Goal: Task Accomplishment & Management: Manage account settings

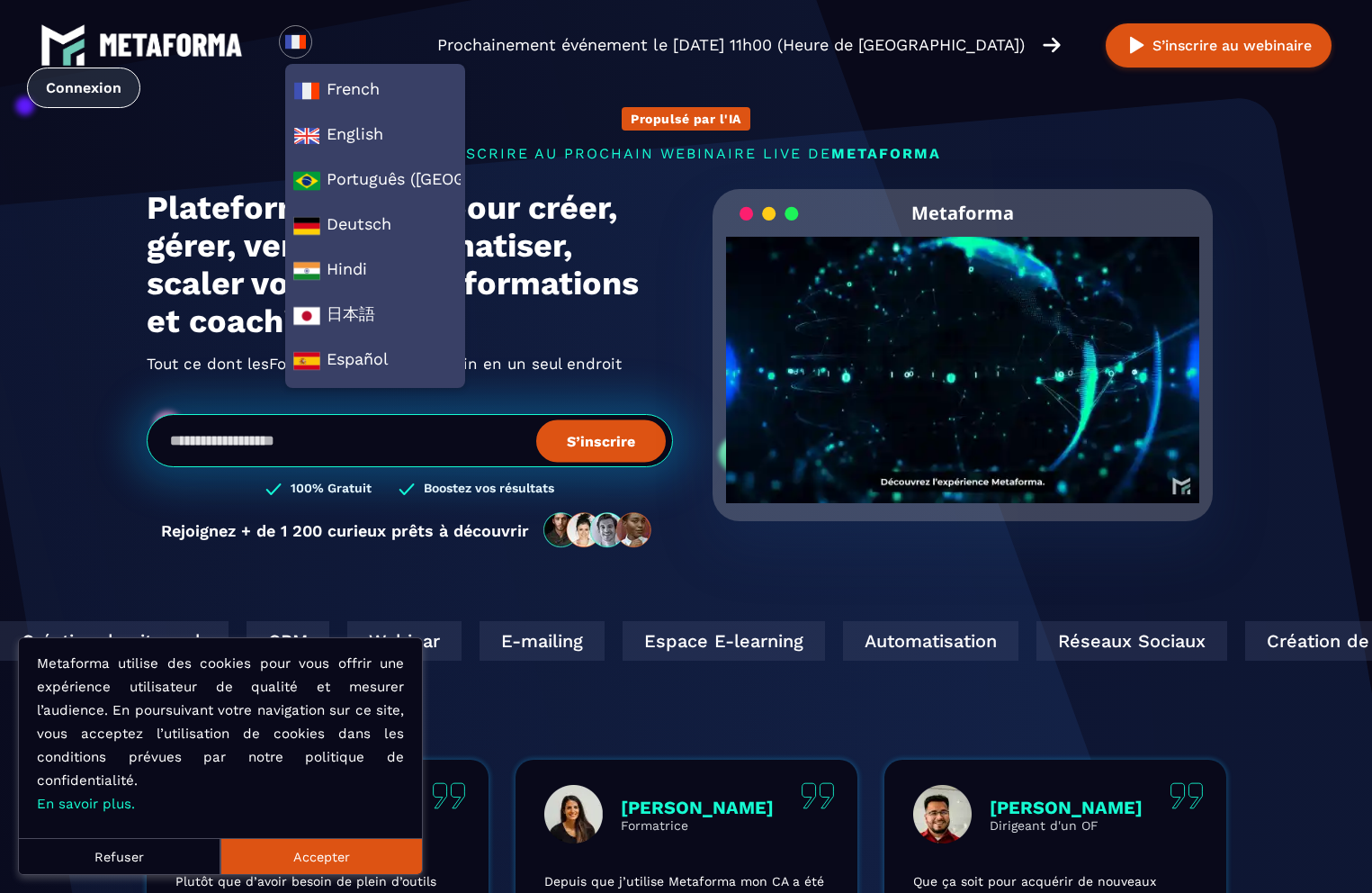
click at [85, 92] on link "Connexion" at bounding box center [83, 88] width 113 height 41
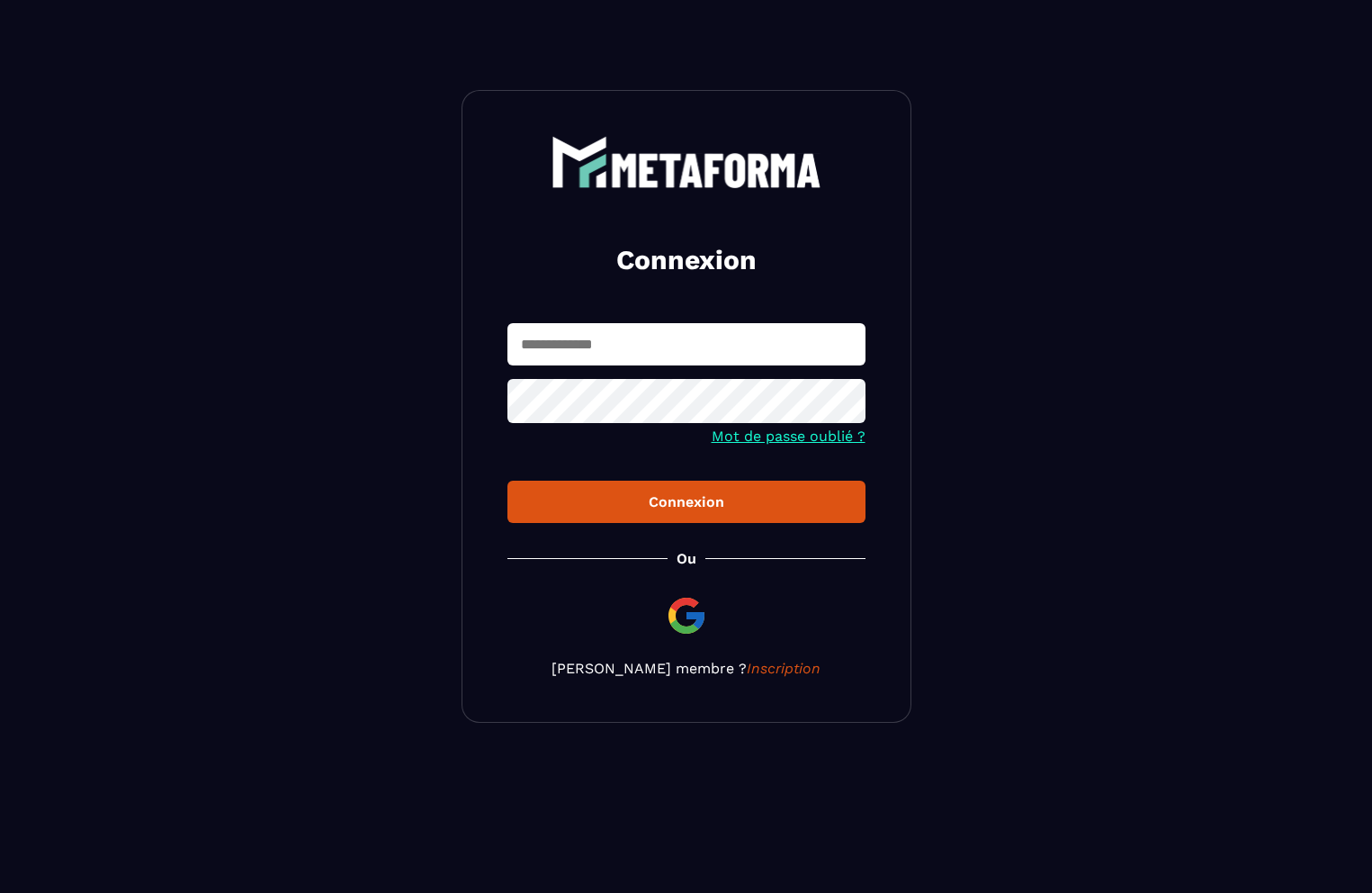
click at [595, 349] on input "text" at bounding box center [686, 344] width 358 height 43
type input "**********"
click at [845, 409] on icon at bounding box center [845, 402] width 19 height 16
click at [720, 503] on div "Connexion" at bounding box center [686, 502] width 329 height 17
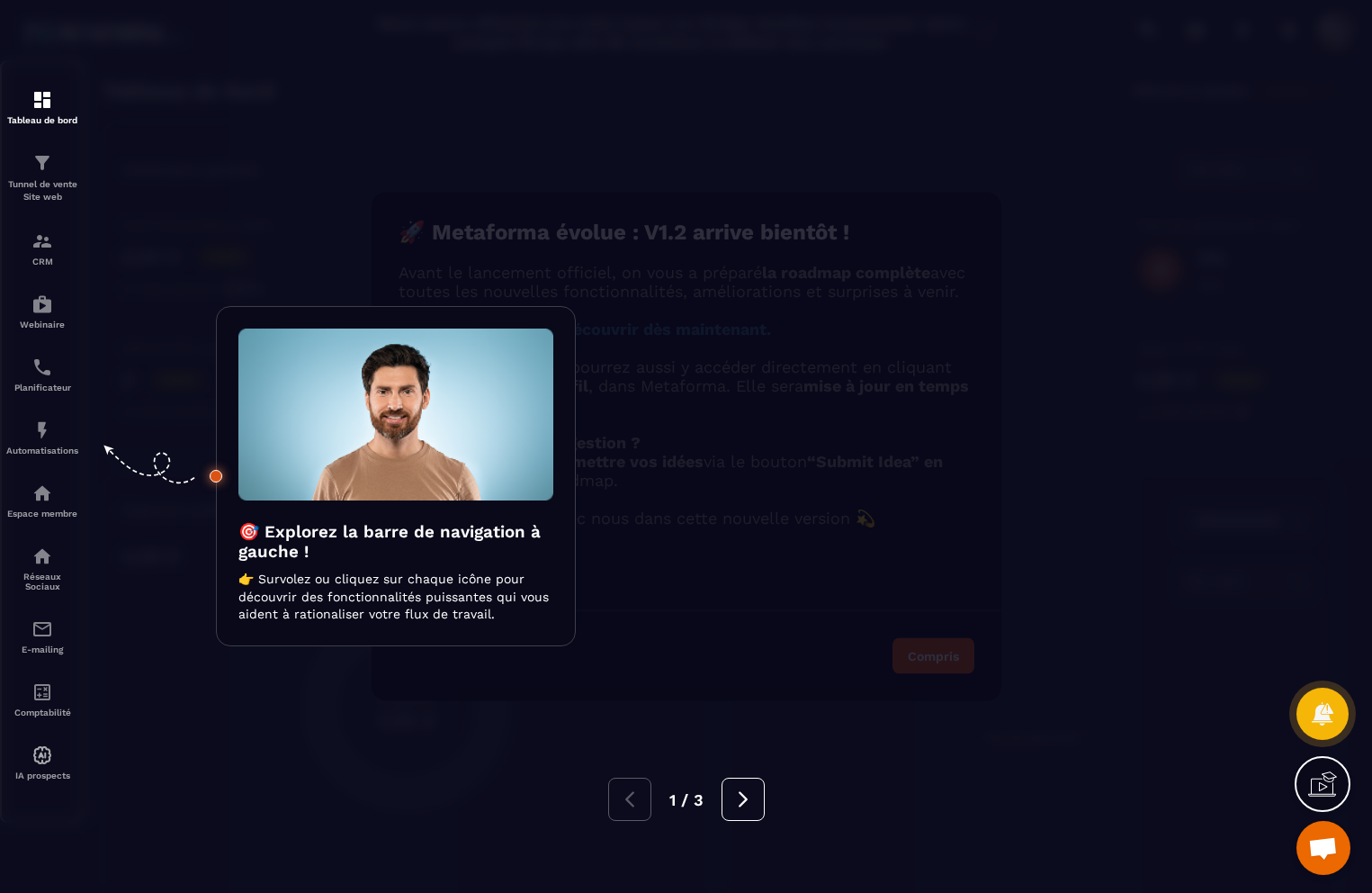
click at [40, 667] on div at bounding box center [686, 446] width 1372 height 893
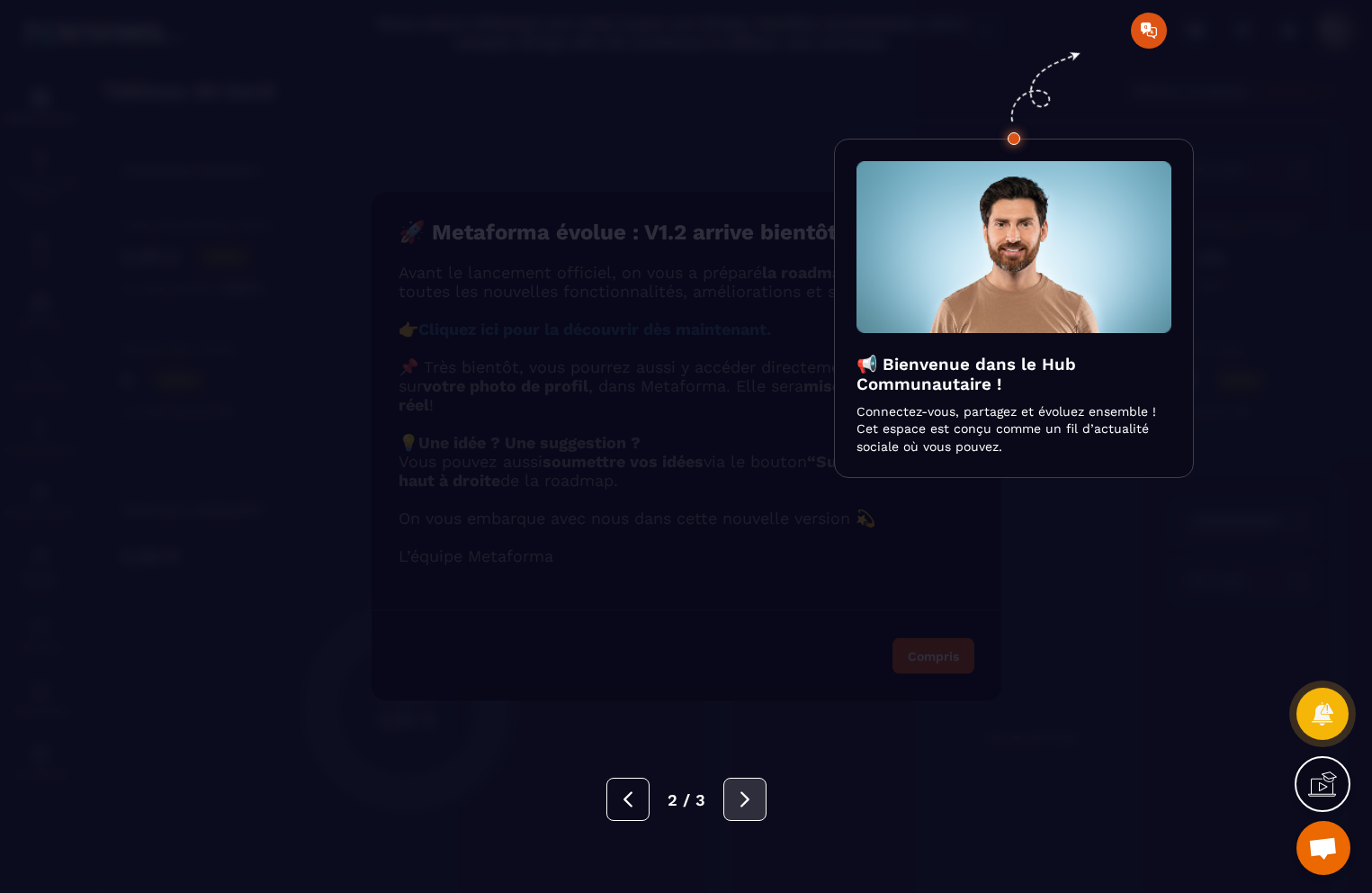
click at [744, 809] on button at bounding box center [744, 798] width 44 height 44
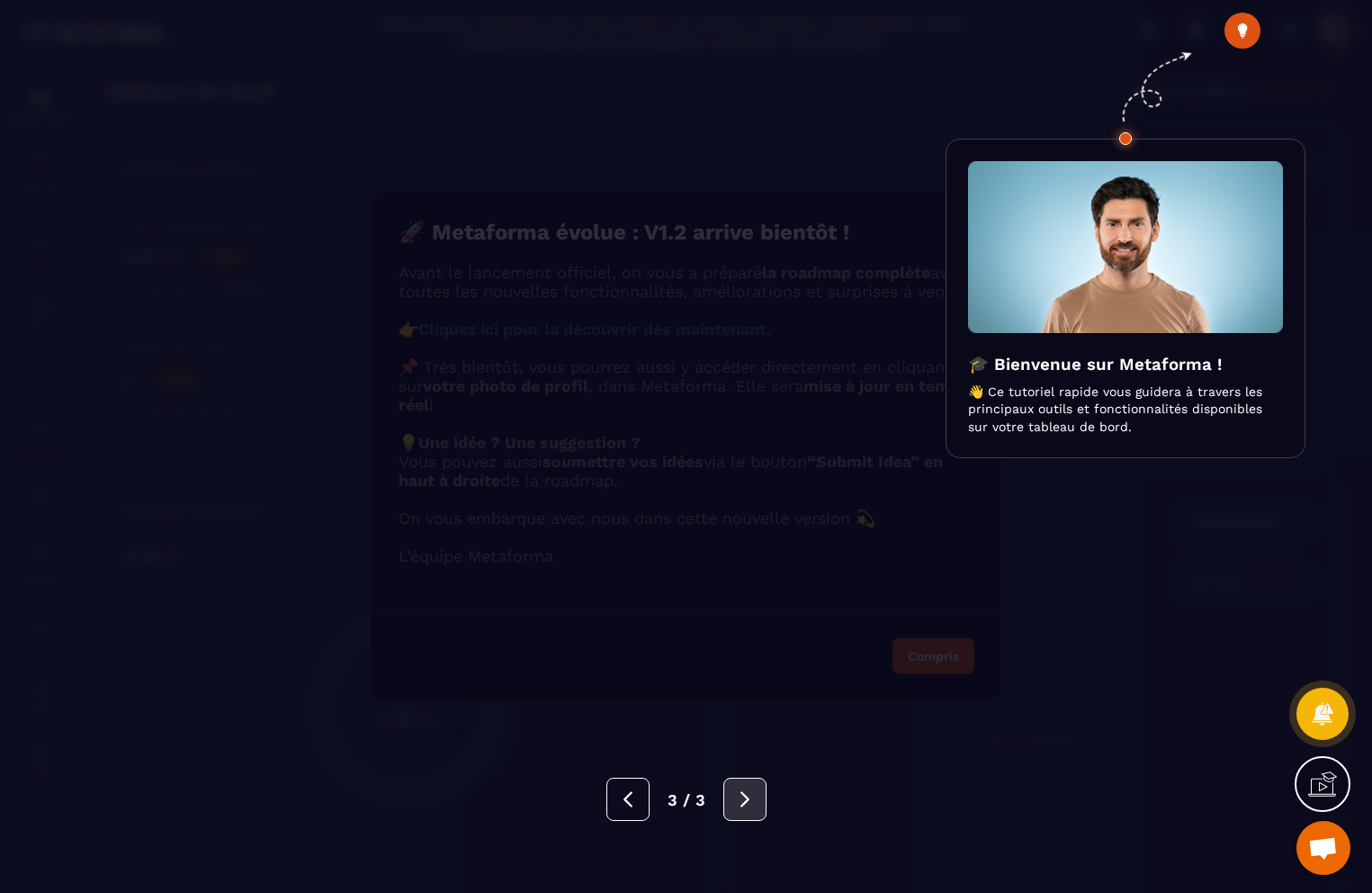
click at [744, 809] on button at bounding box center [744, 798] width 44 height 44
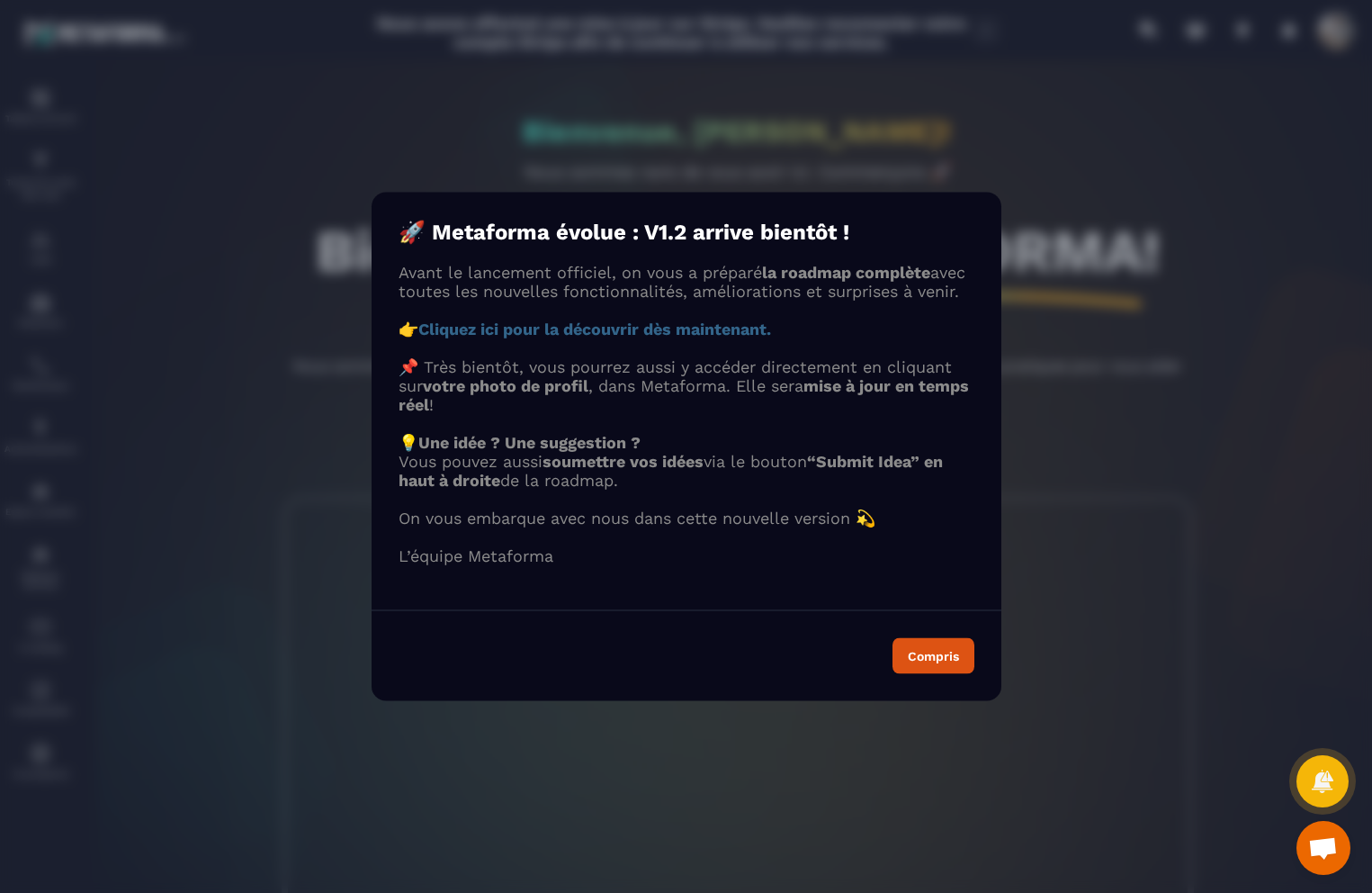
click at [35, 493] on div "Modal window" at bounding box center [686, 446] width 1372 height 893
click at [950, 674] on button "Compris" at bounding box center [934, 656] width 82 height 36
